Goal: Information Seeking & Learning: Learn about a topic

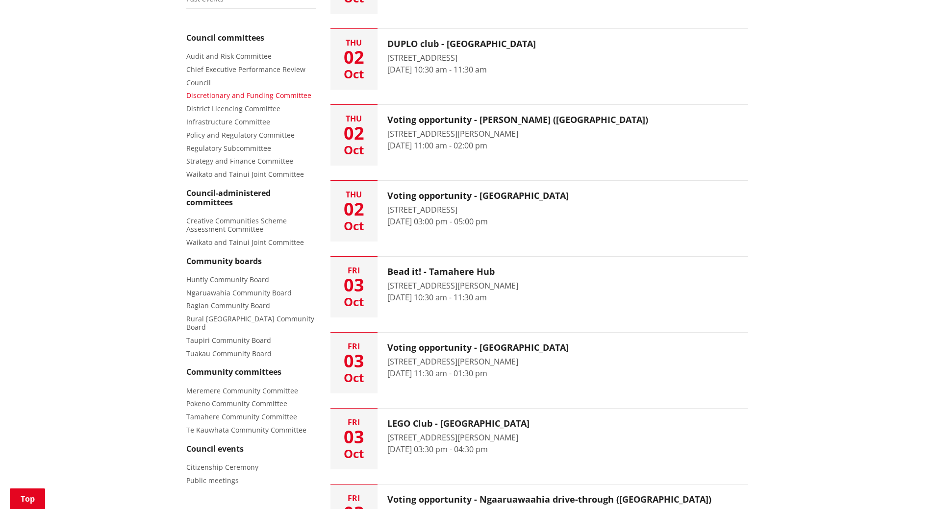
scroll to position [147, 0]
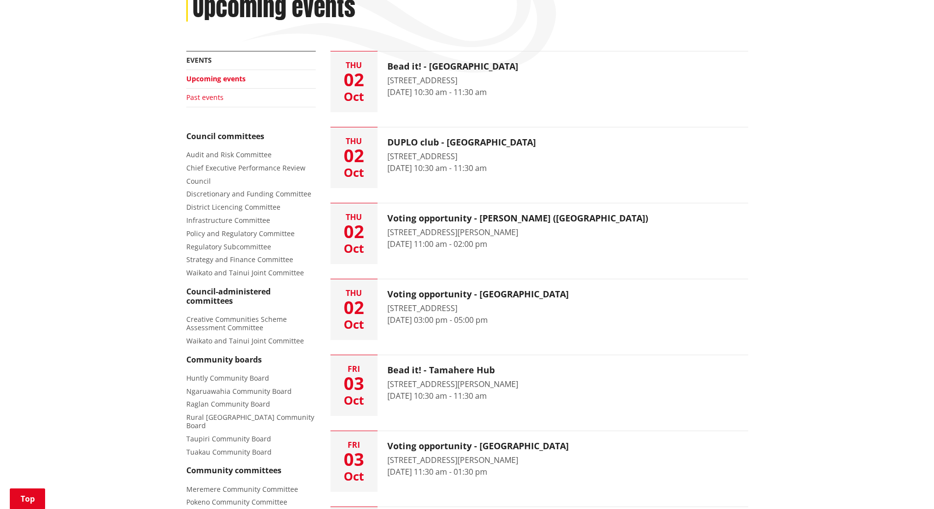
click at [215, 98] on link "Past events" at bounding box center [204, 97] width 37 height 9
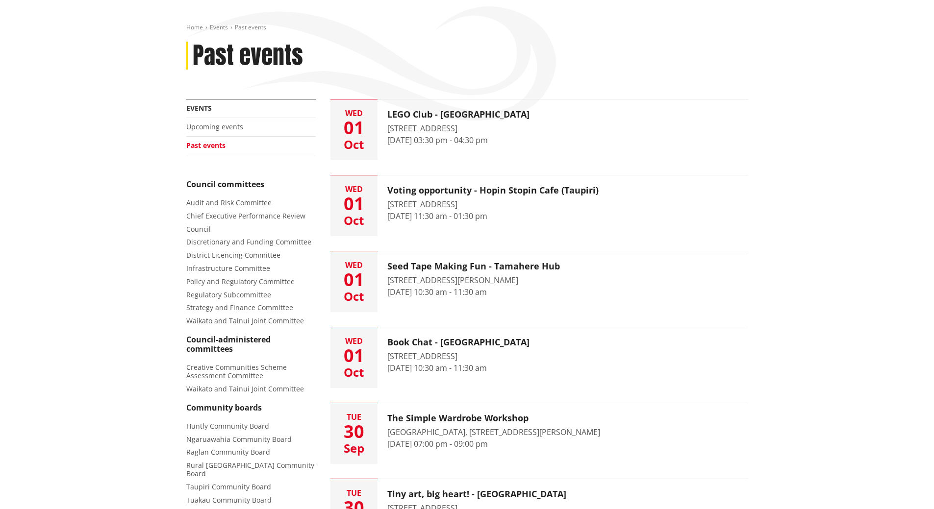
scroll to position [98, 0]
click at [202, 234] on span "Council" at bounding box center [198, 229] width 25 height 9
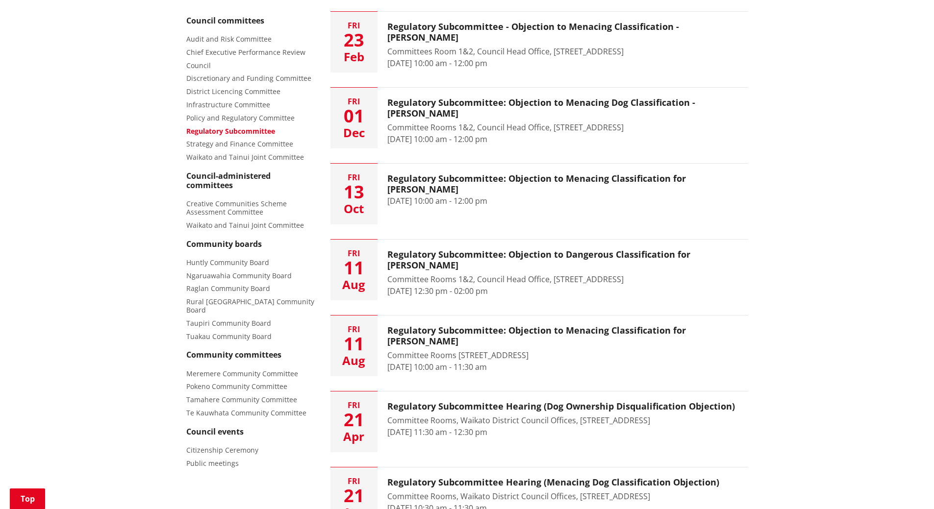
scroll to position [49, 0]
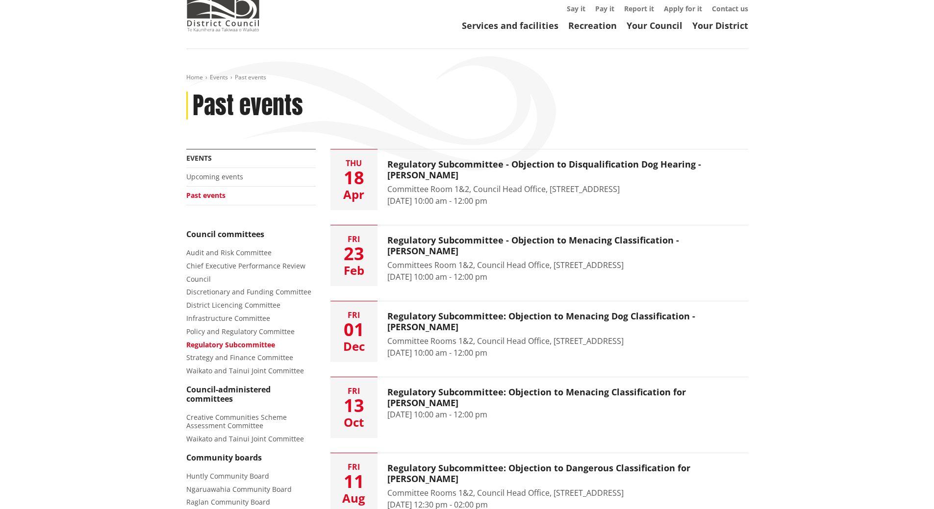
click at [241, 106] on h1 "Past events" at bounding box center [248, 106] width 110 height 28
click at [222, 73] on link "Events" at bounding box center [219, 77] width 18 height 8
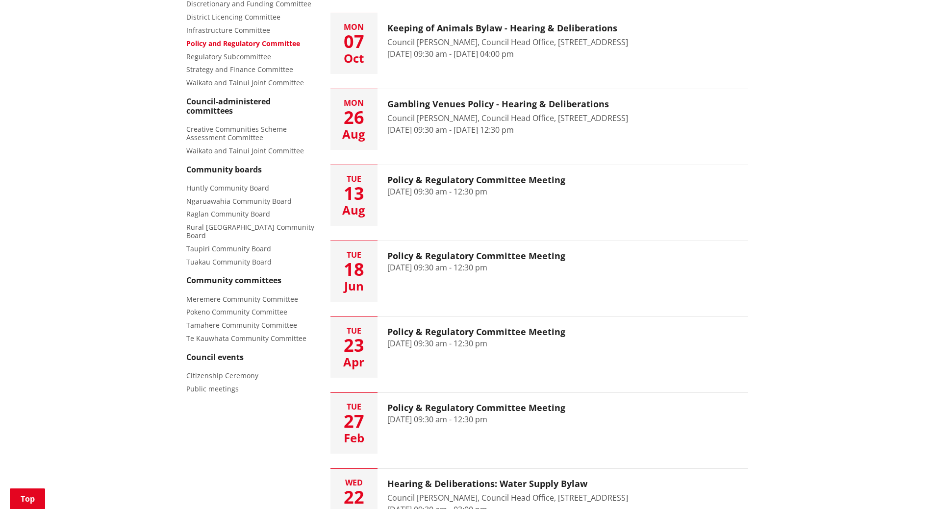
scroll to position [98, 0]
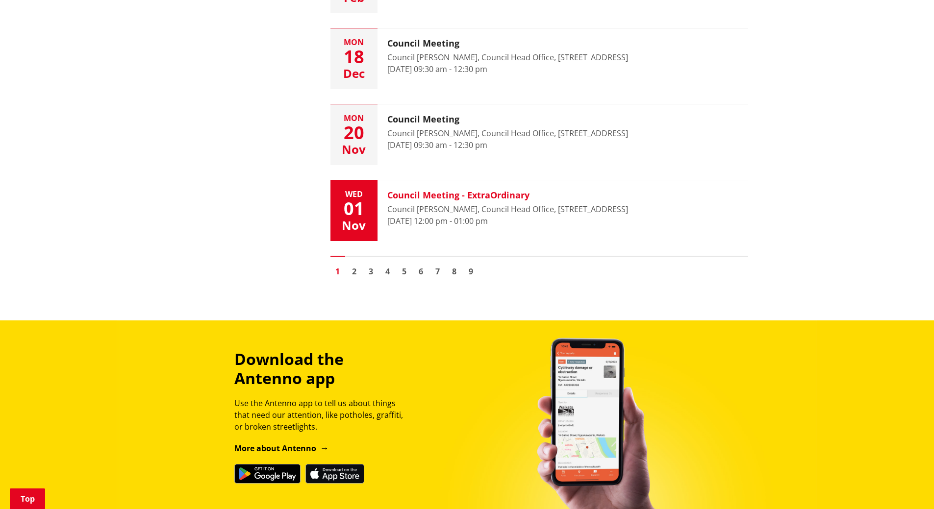
scroll to position [1667, 0]
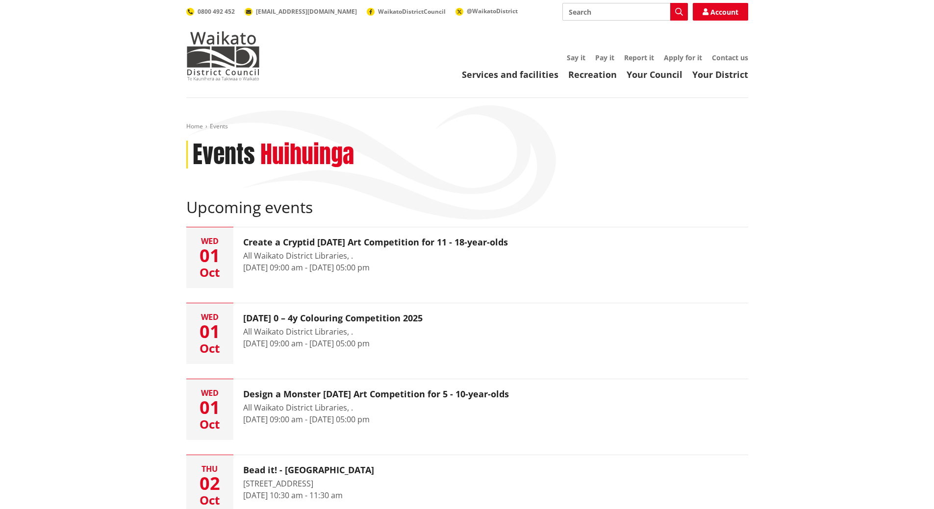
click at [199, 131] on div "Home Events Events Huihuinga Upcoming events Wed 01 Oct Create a Cryptid Hallow…" at bounding box center [467, 338] width 576 height 430
click at [676, 74] on link "Your Council" at bounding box center [654, 75] width 56 height 12
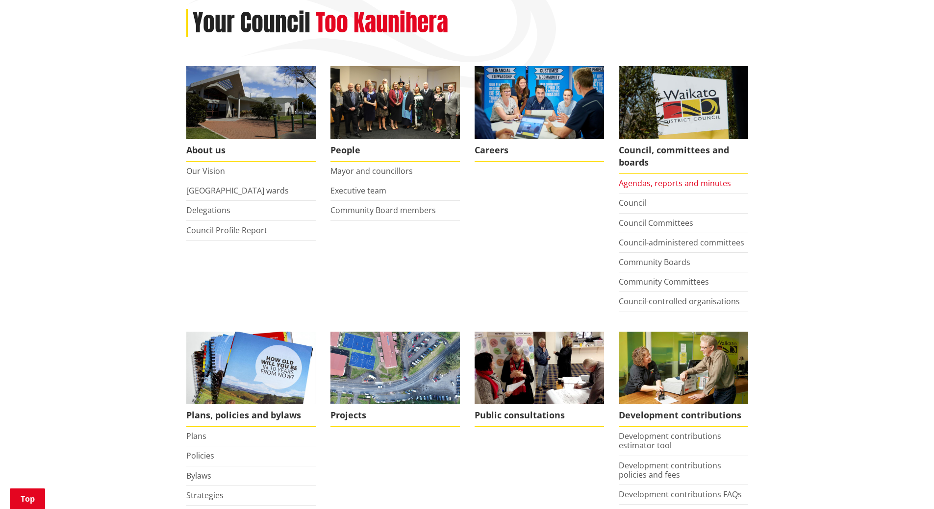
scroll to position [147, 0]
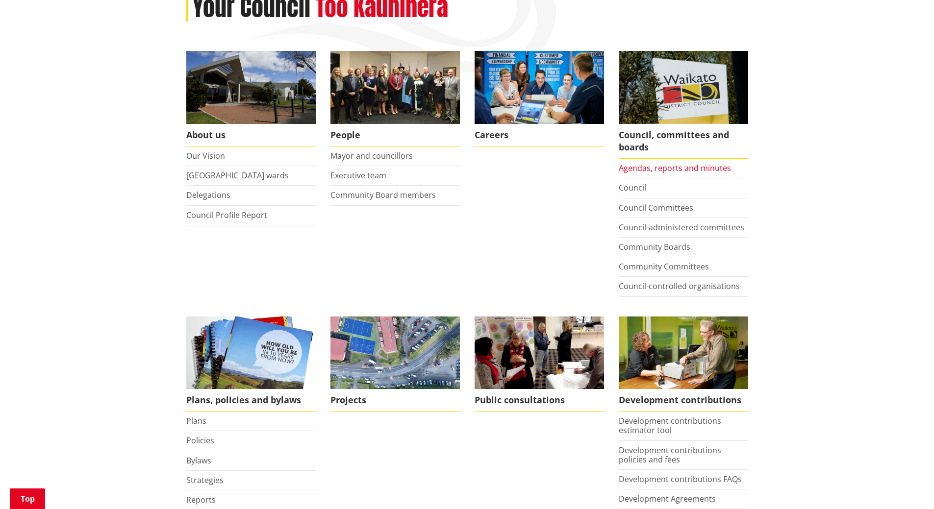
click at [685, 166] on link "Agendas, reports and minutes" at bounding box center [675, 168] width 112 height 11
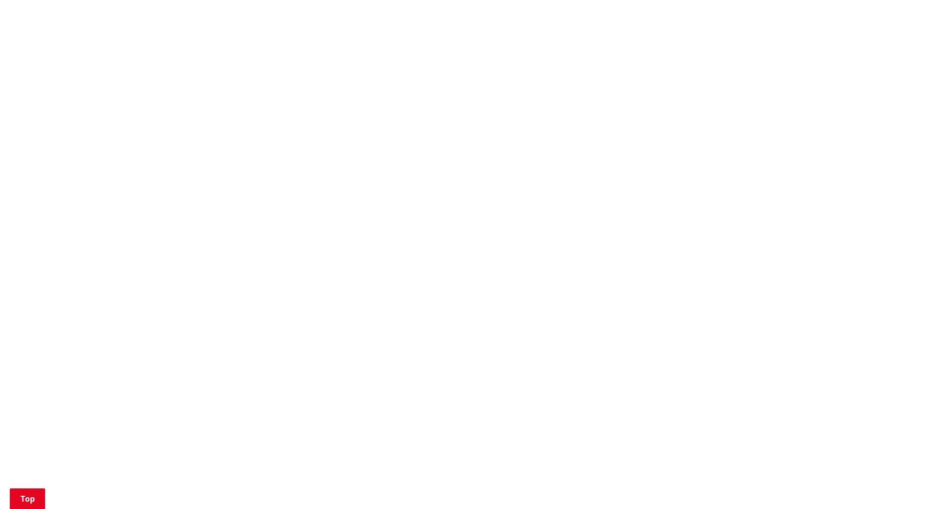
scroll to position [784, 0]
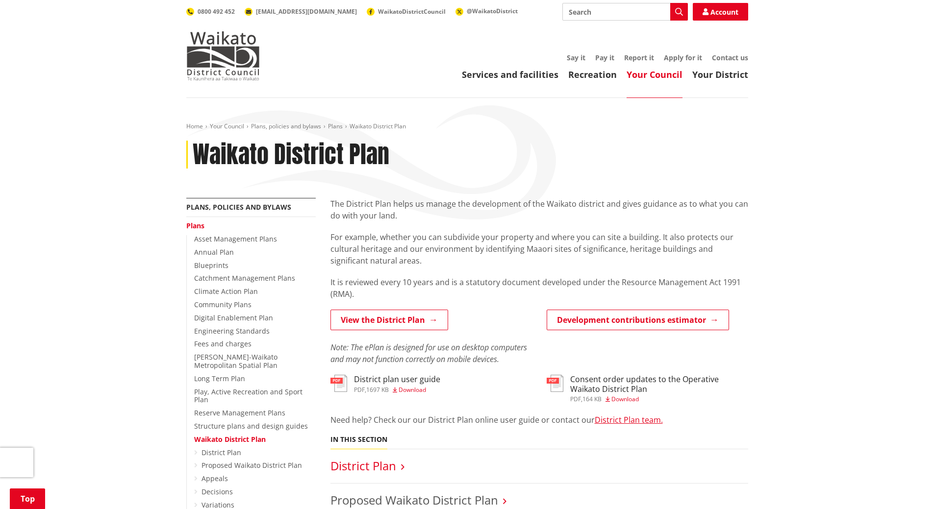
scroll to position [147, 0]
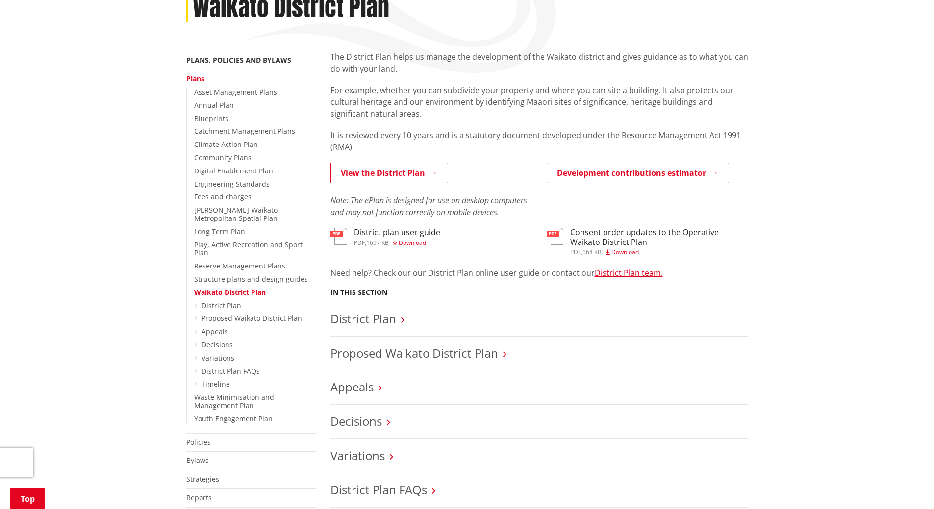
click at [393, 342] on li "Proposed Waikato District Plan" at bounding box center [539, 354] width 418 height 34
click at [425, 325] on h3 "District Plan" at bounding box center [539, 319] width 418 height 14
click at [416, 348] on link "Proposed Waikato District Plan" at bounding box center [414, 353] width 168 height 16
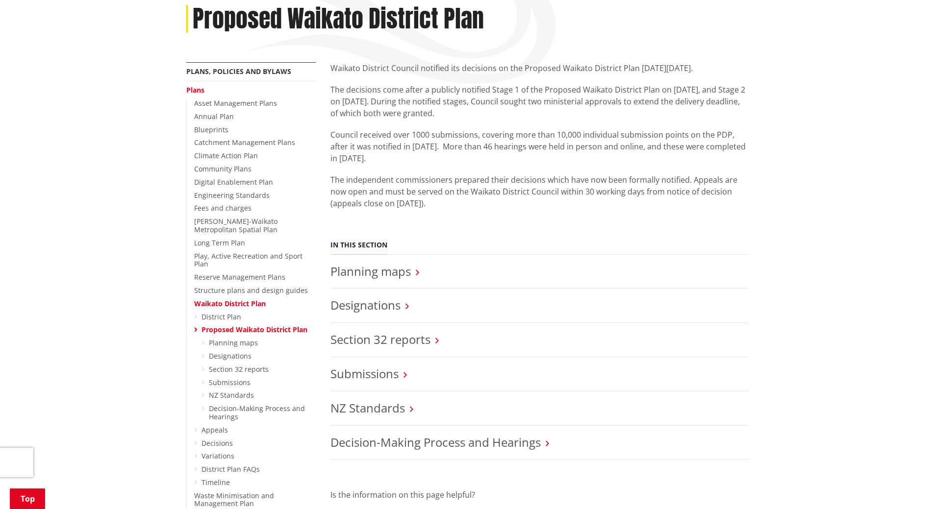
scroll to position [147, 0]
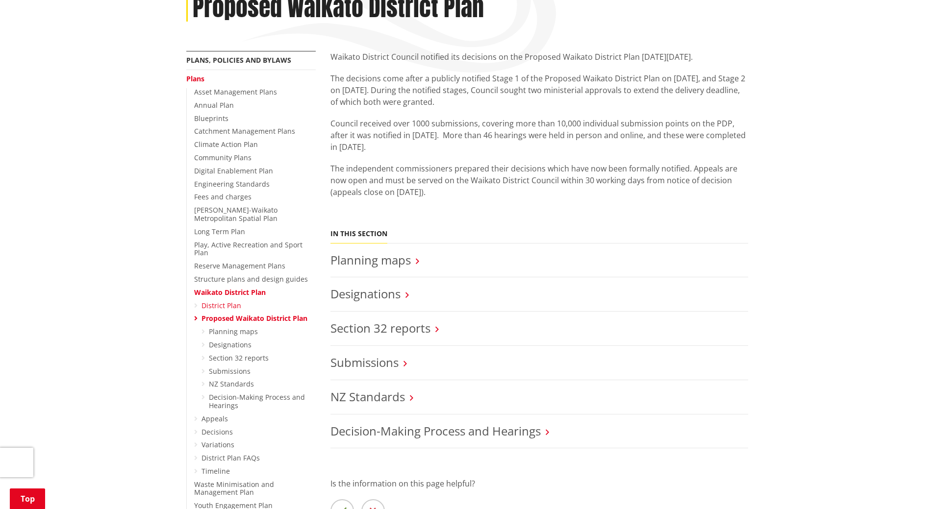
click at [233, 301] on link "District Plan" at bounding box center [221, 305] width 40 height 9
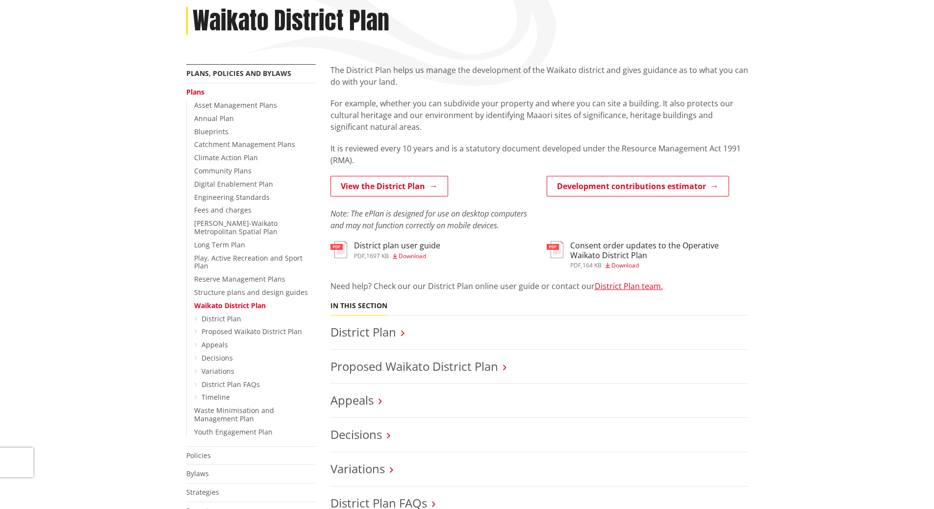
scroll to position [98, 0]
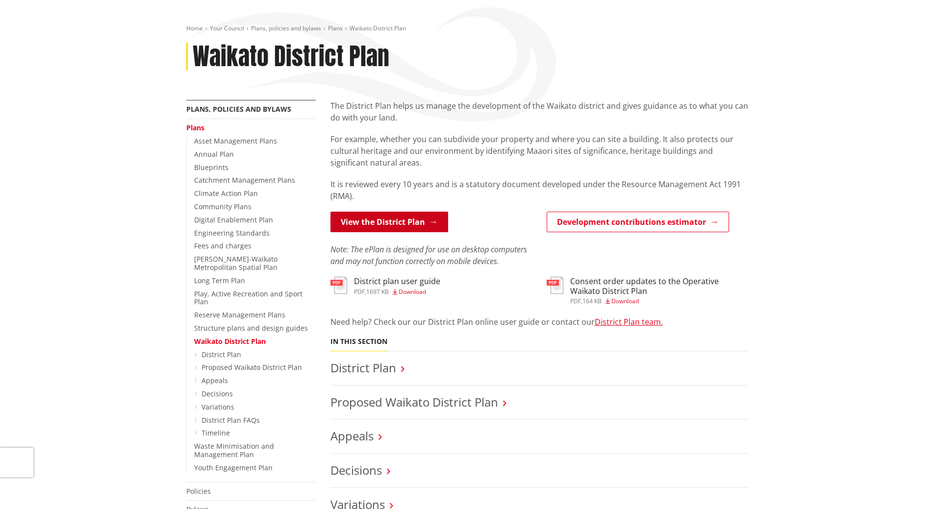
click at [354, 215] on link "View the District Plan" at bounding box center [389, 222] width 118 height 21
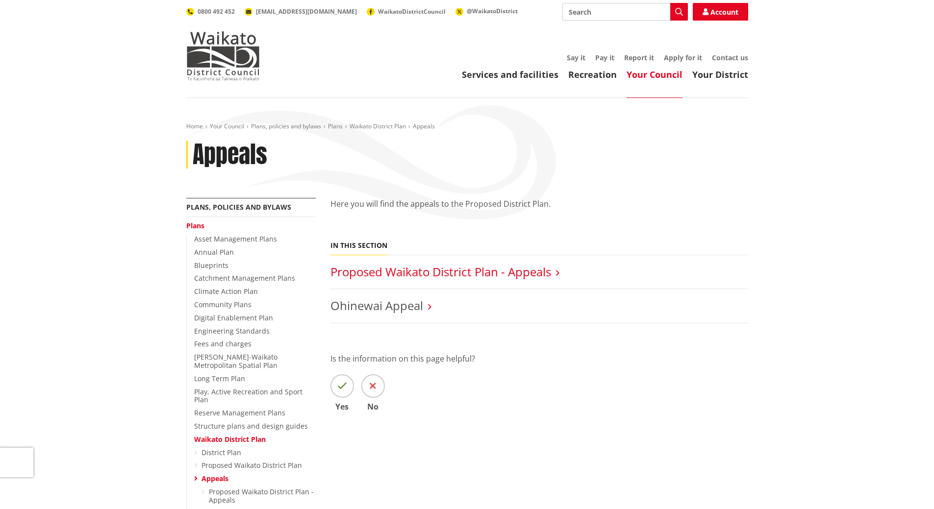
click at [435, 270] on link "Proposed Waikato District Plan - Appeals" at bounding box center [440, 272] width 221 height 16
click at [485, 267] on link "Proposed Waikato District Plan - Appeals" at bounding box center [440, 272] width 221 height 16
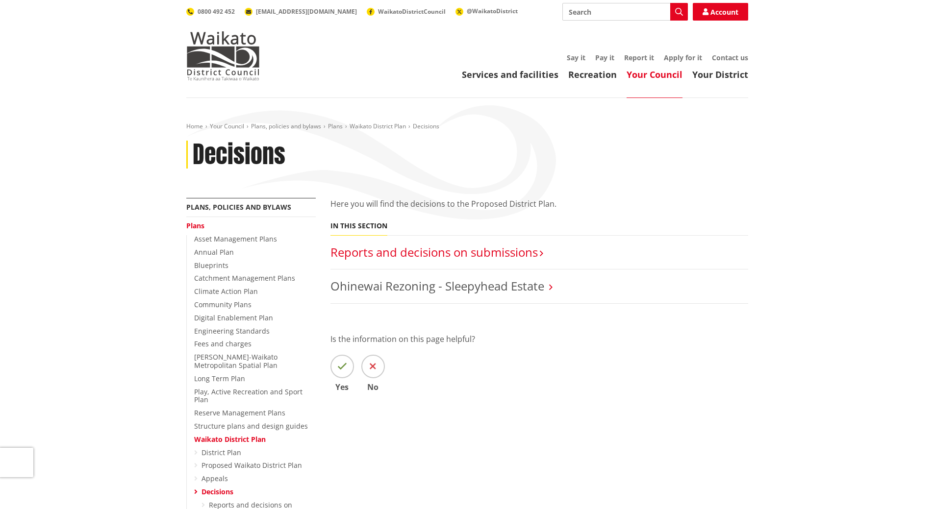
click at [473, 253] on link "Reports and decisions on submissions​" at bounding box center [433, 252] width 207 height 16
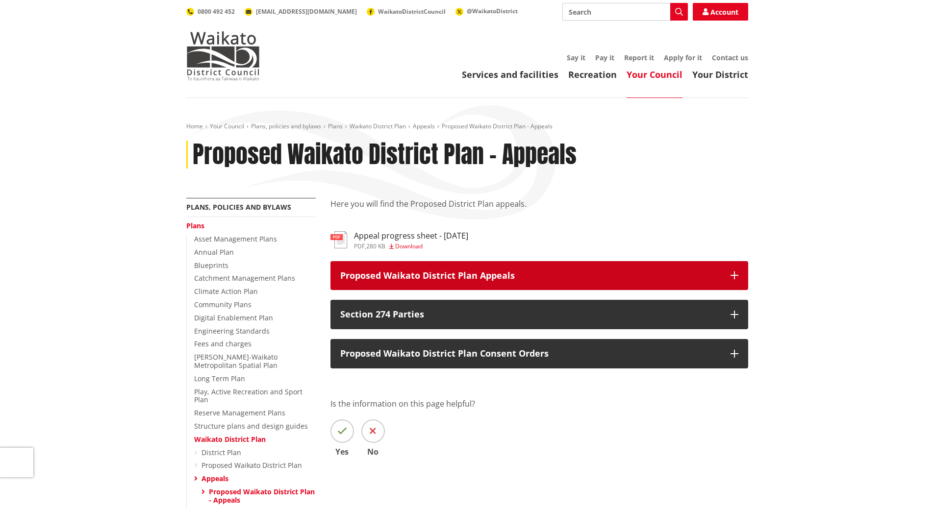
click at [506, 263] on button "Proposed Waikato District Plan Appeals" at bounding box center [539, 275] width 418 height 29
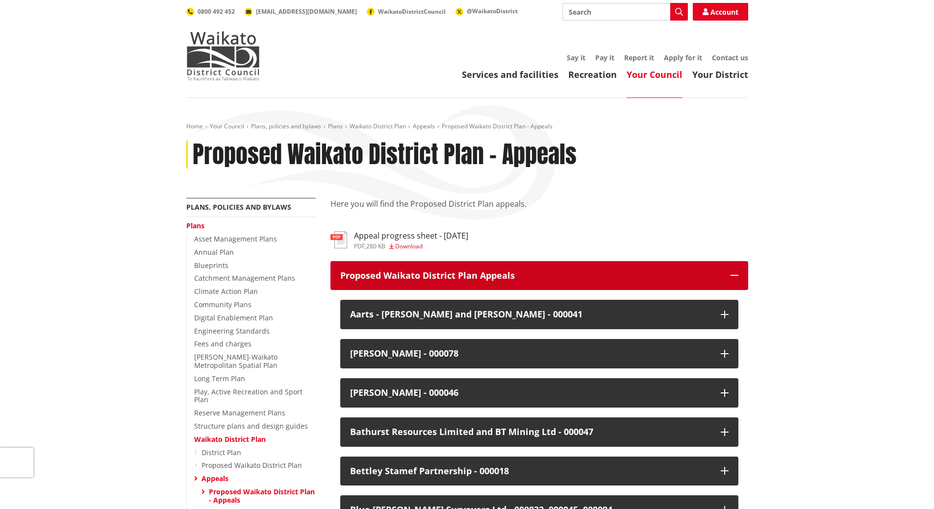
click at [506, 263] on button "Proposed Waikato District Plan Appeals" at bounding box center [539, 275] width 418 height 29
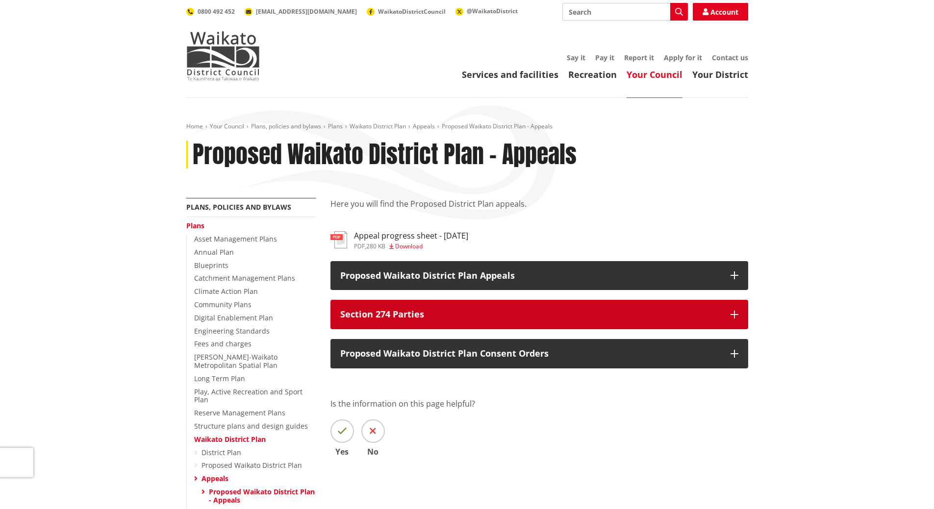
click at [456, 314] on p "Section 274 Parties" at bounding box center [530, 315] width 380 height 10
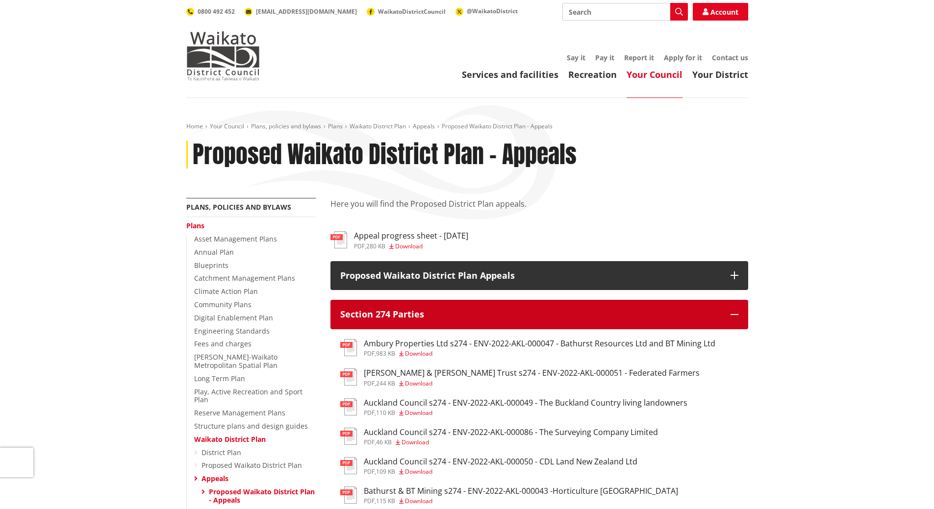
click at [456, 314] on p "Section 274 Parties" at bounding box center [530, 315] width 380 height 10
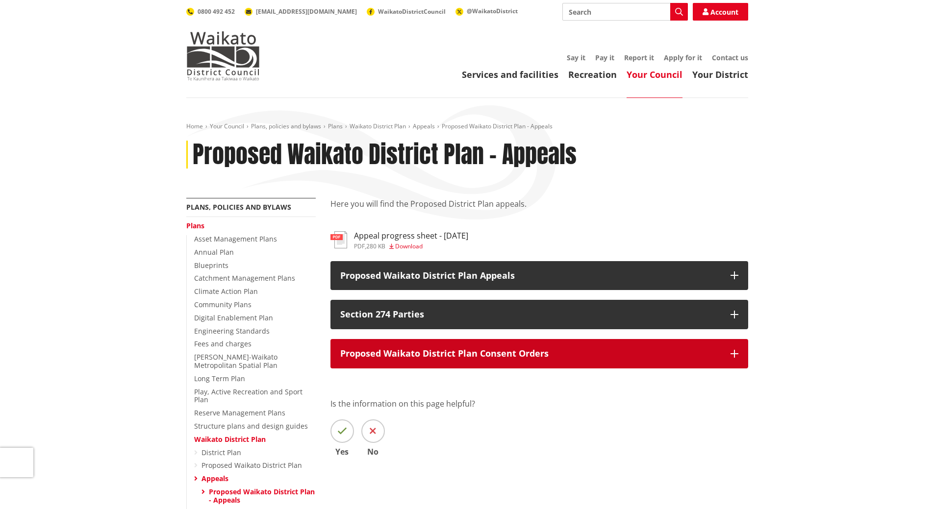
click at [451, 350] on p "Proposed Waikato District Plan Consent Orders" at bounding box center [530, 354] width 380 height 10
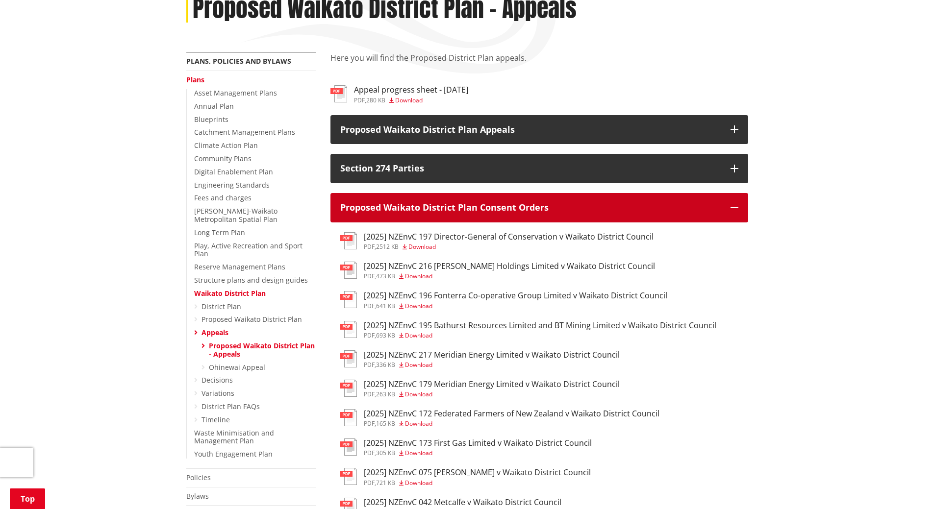
scroll to position [147, 0]
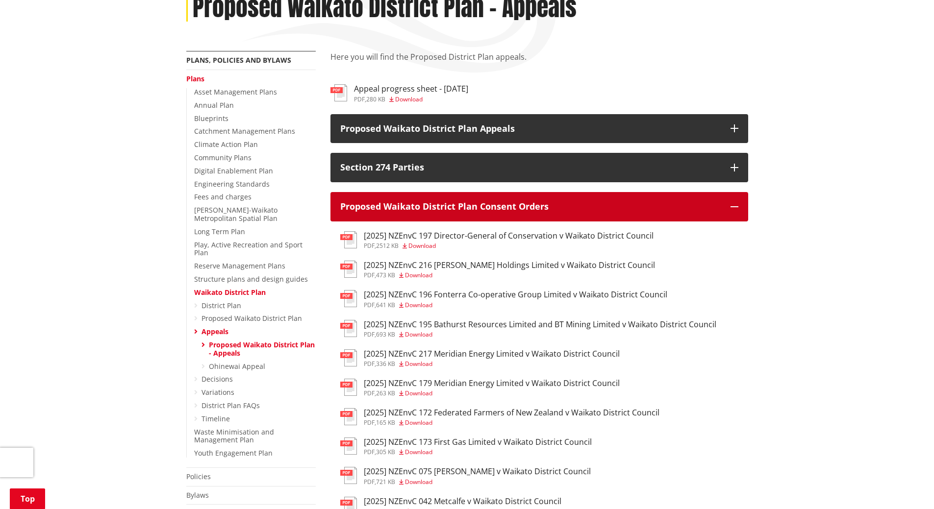
click at [466, 214] on button "Proposed Waikato District Plan Consent Orders" at bounding box center [539, 206] width 418 height 29
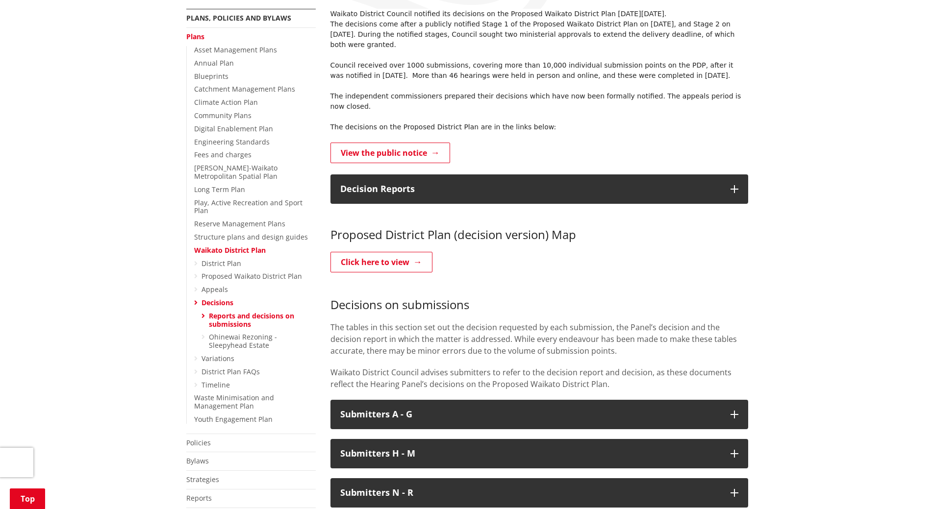
scroll to position [196, 0]
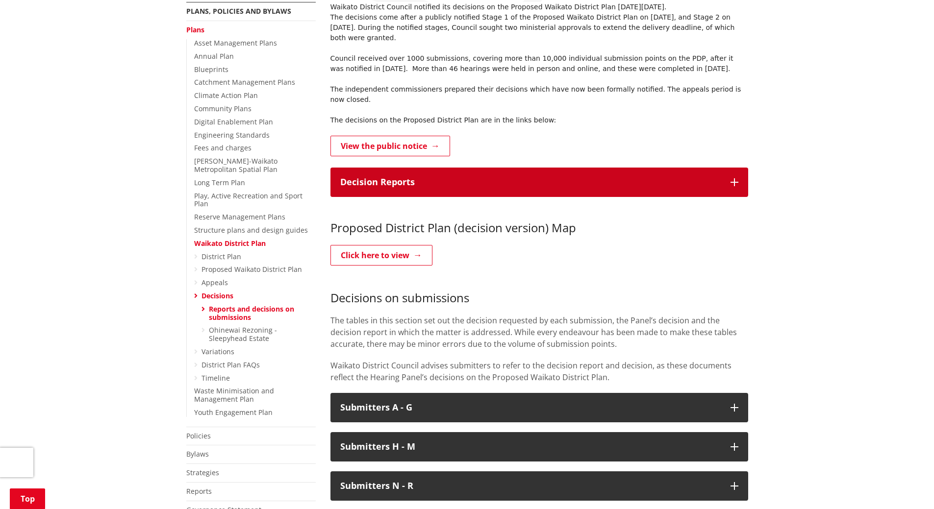
click at [479, 177] on p "Decision Reports" at bounding box center [530, 182] width 380 height 10
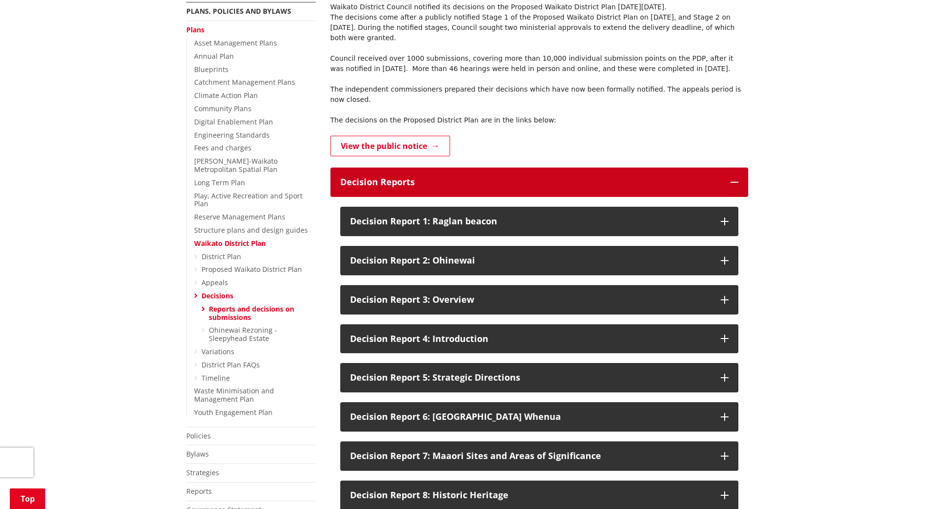
click at [479, 177] on p "Decision Reports" at bounding box center [530, 182] width 380 height 10
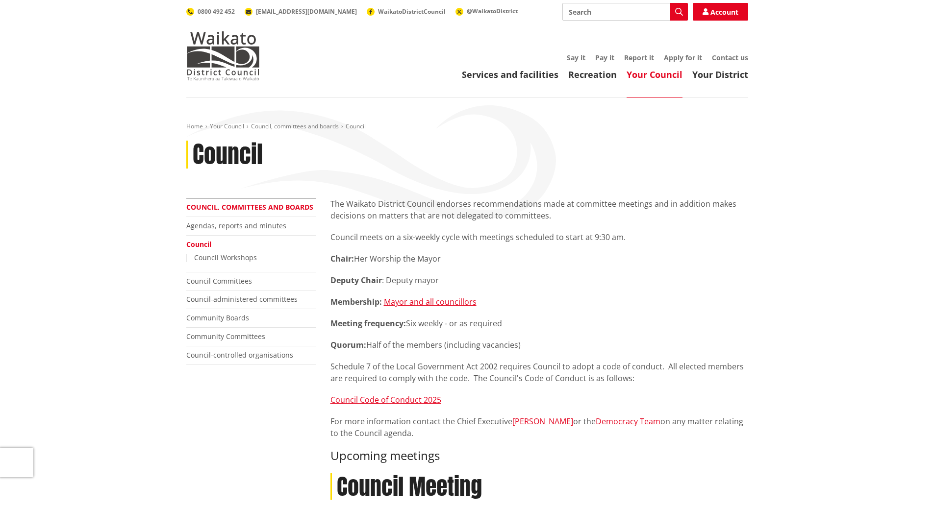
click at [239, 208] on link "Council, committees and boards" at bounding box center [249, 206] width 127 height 9
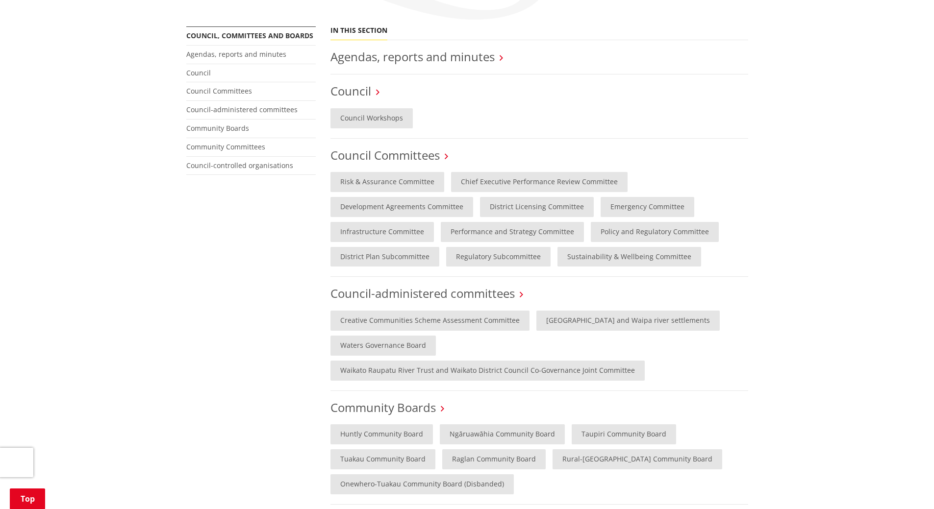
scroll to position [196, 0]
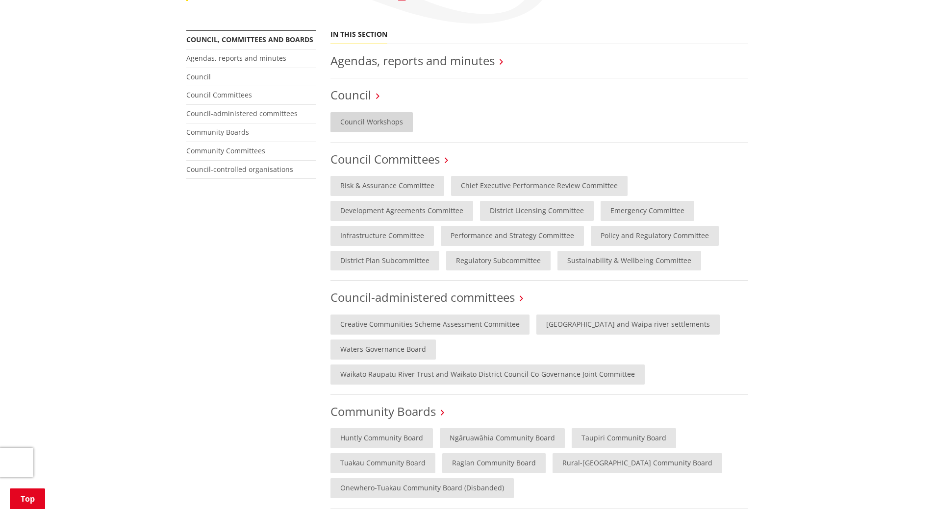
click at [382, 118] on link "Council Workshops" at bounding box center [371, 122] width 82 height 20
click at [409, 51] on li "Agendas, reports and minutes" at bounding box center [539, 61] width 418 height 34
click at [417, 61] on link "Agendas, reports and minutes" at bounding box center [412, 60] width 164 height 16
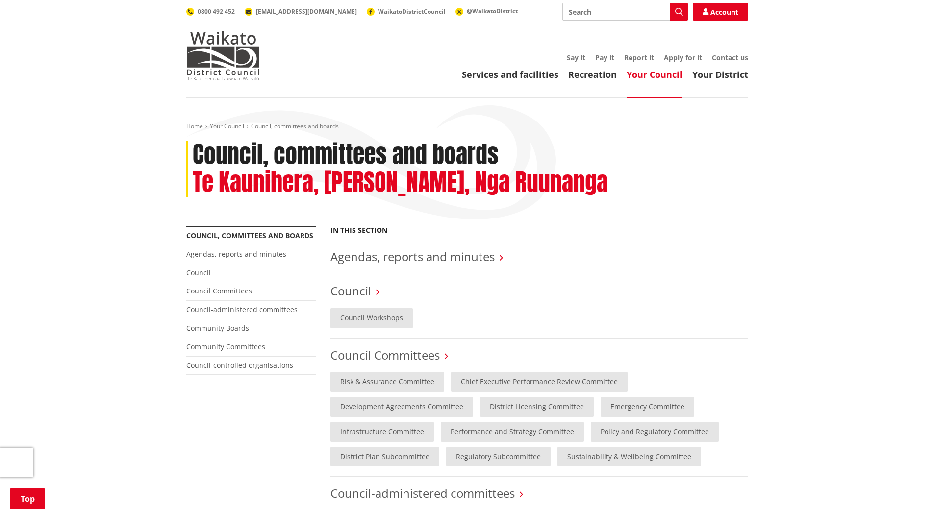
scroll to position [196, 0]
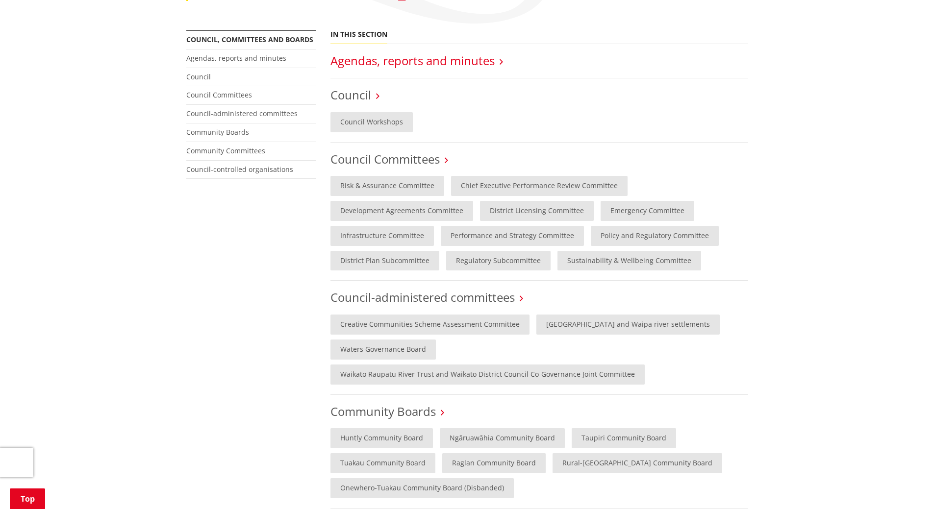
click at [389, 64] on link "Agendas, reports and minutes" at bounding box center [412, 60] width 164 height 16
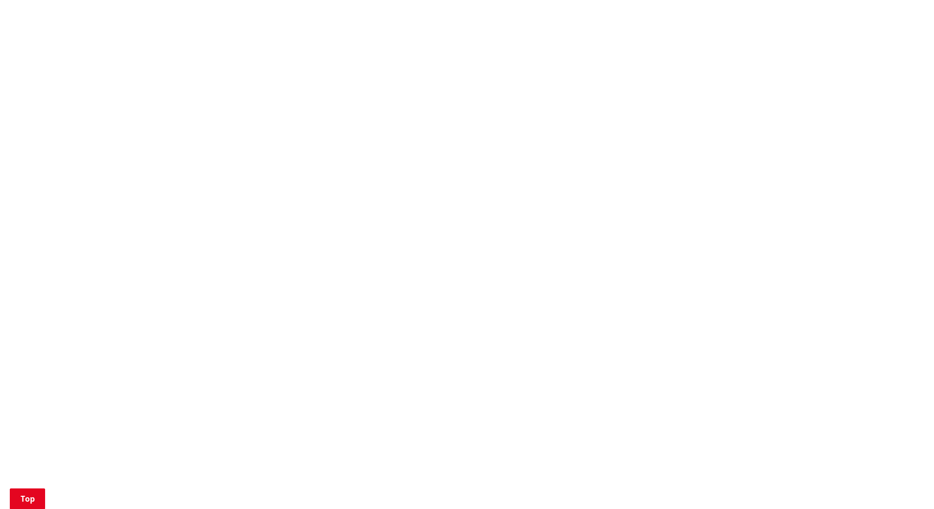
scroll to position [735, 0]
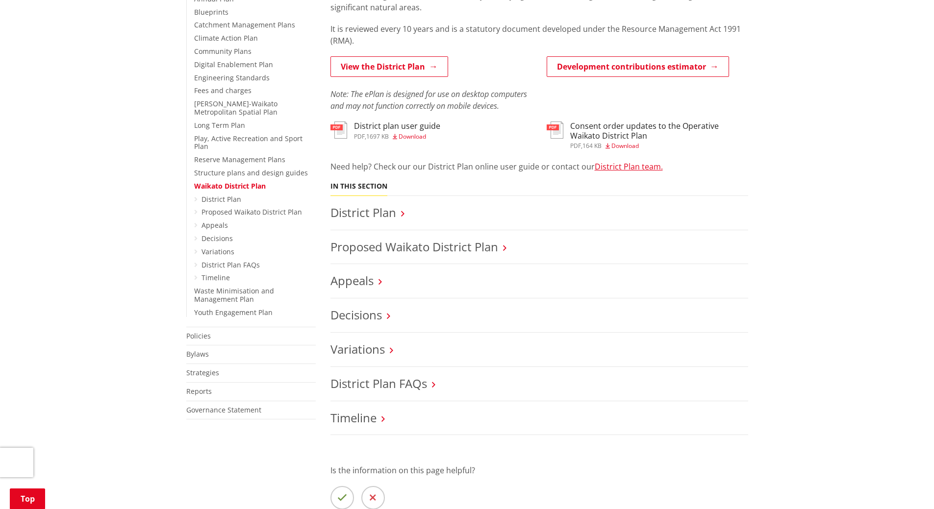
scroll to position [392, 0]
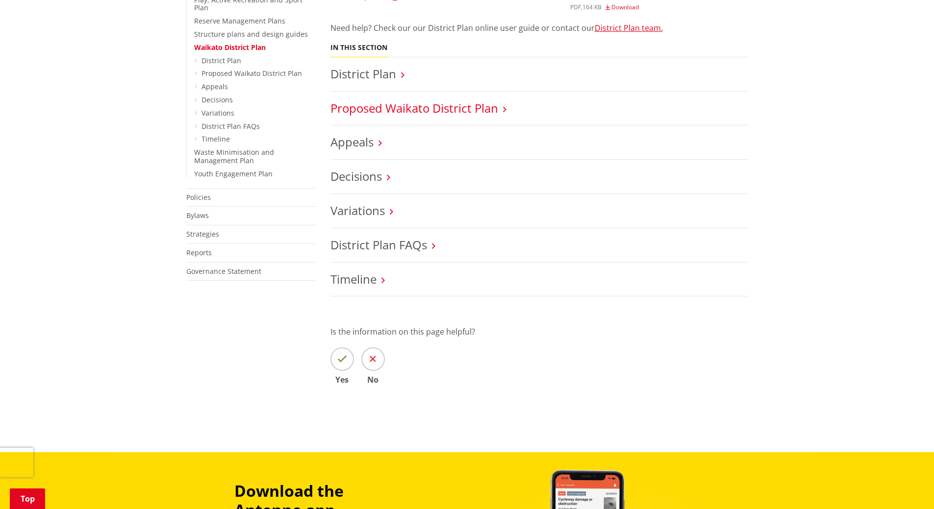
click at [372, 103] on link "Proposed Waikato District Plan" at bounding box center [414, 108] width 168 height 16
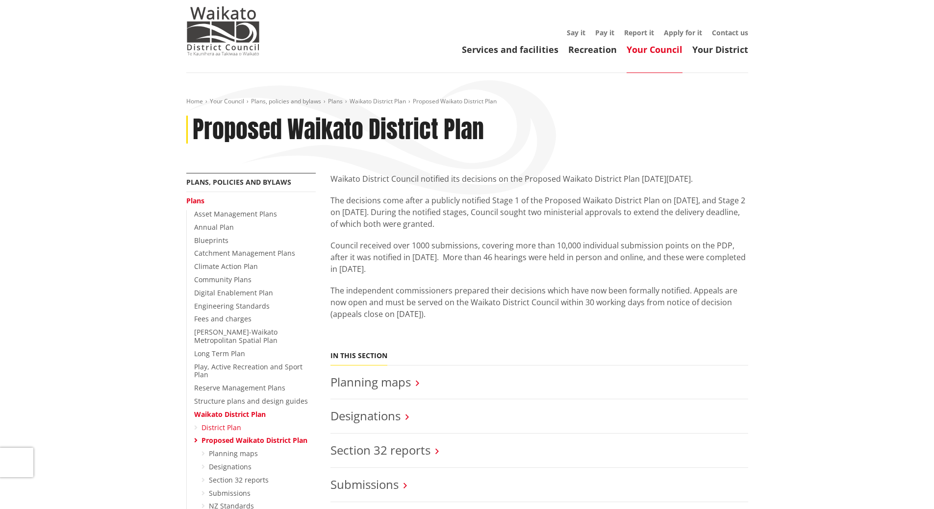
scroll to position [49, 0]
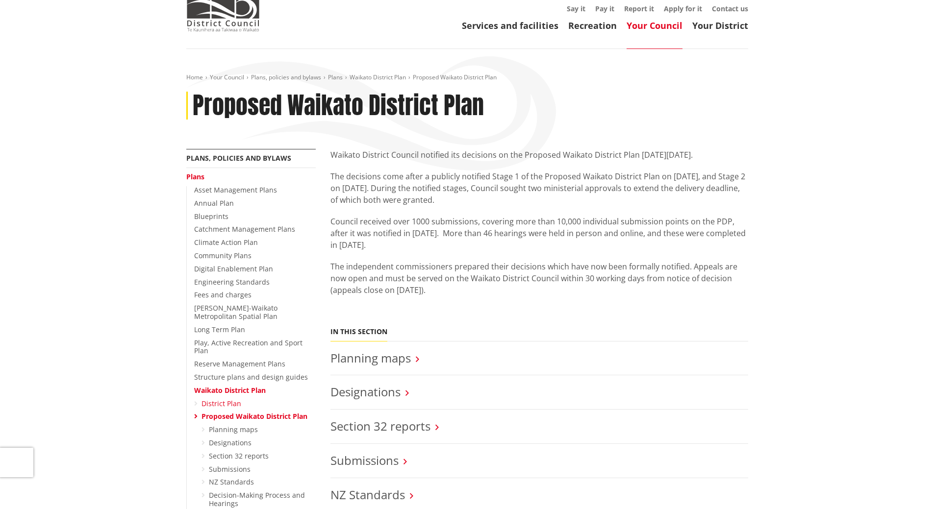
click at [221, 399] on link "District Plan" at bounding box center [221, 403] width 40 height 9
